Goal: Transaction & Acquisition: Purchase product/service

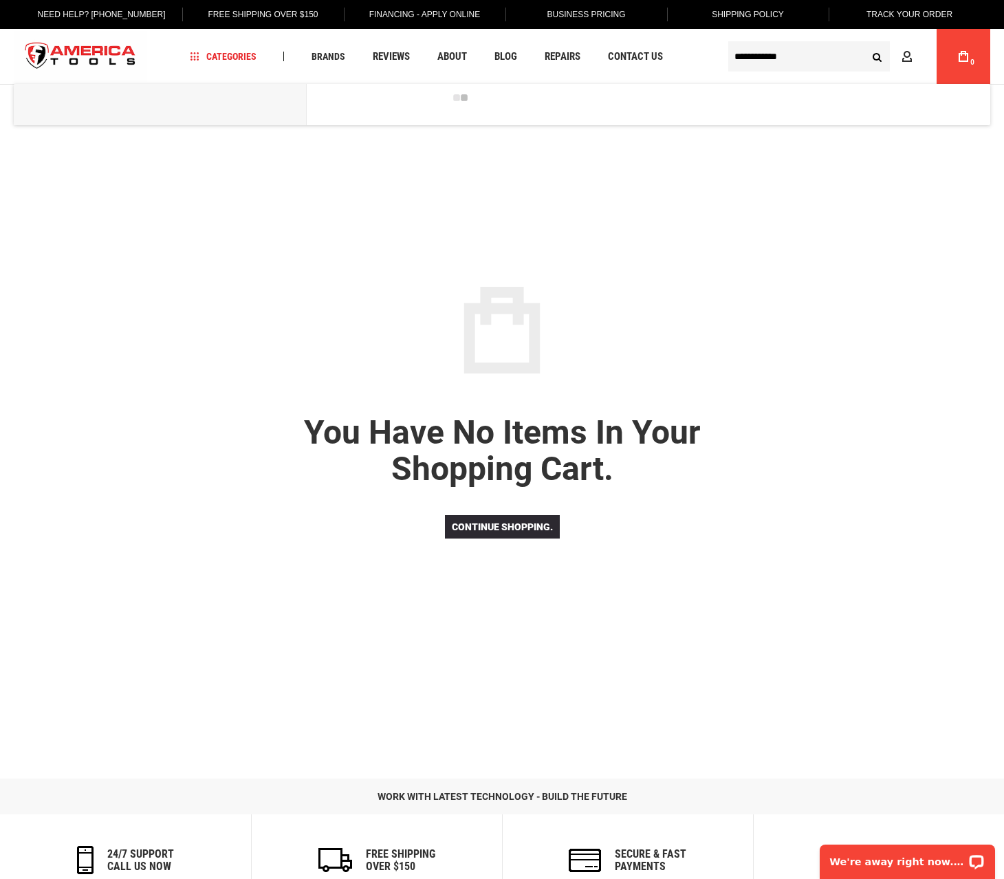
type input "**********"
click at [864, 43] on button "Search" at bounding box center [877, 56] width 26 height 26
